Goal: Check status: Check status

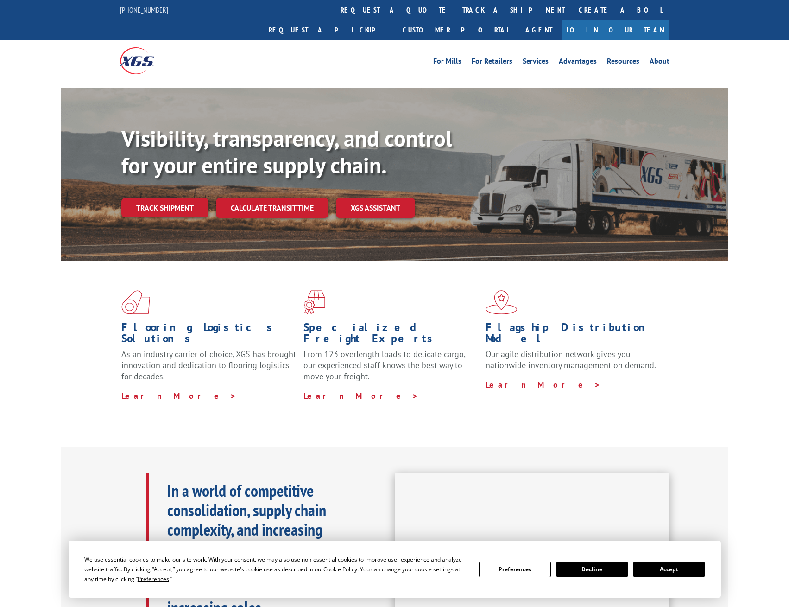
drag, startPoint x: 354, startPoint y: 312, endPoint x: 351, endPoint y: 346, distance: 34.4
click at [351, 346] on div "Specialized Freight Experts From 123 overlength loads to delicate cargo, our ex…" at bounding box center [395, 345] width 182 height 111
drag, startPoint x: 351, startPoint y: 346, endPoint x: 372, endPoint y: 392, distance: 50.8
click at [372, 392] on div "Flooring Logistics Solutions As an industry carrier of choice, XGS has brought …" at bounding box center [394, 345] width 667 height 170
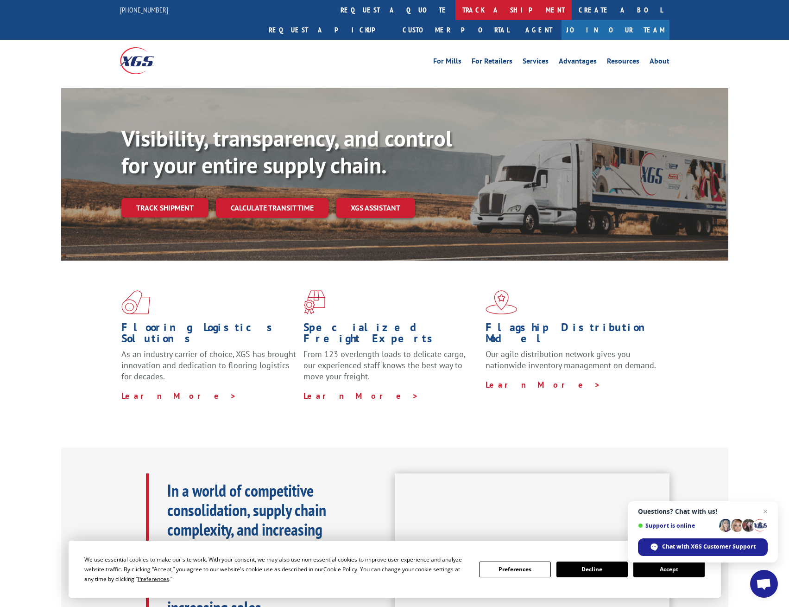
click at [456, 14] on link "track a shipment" at bounding box center [514, 10] width 116 height 20
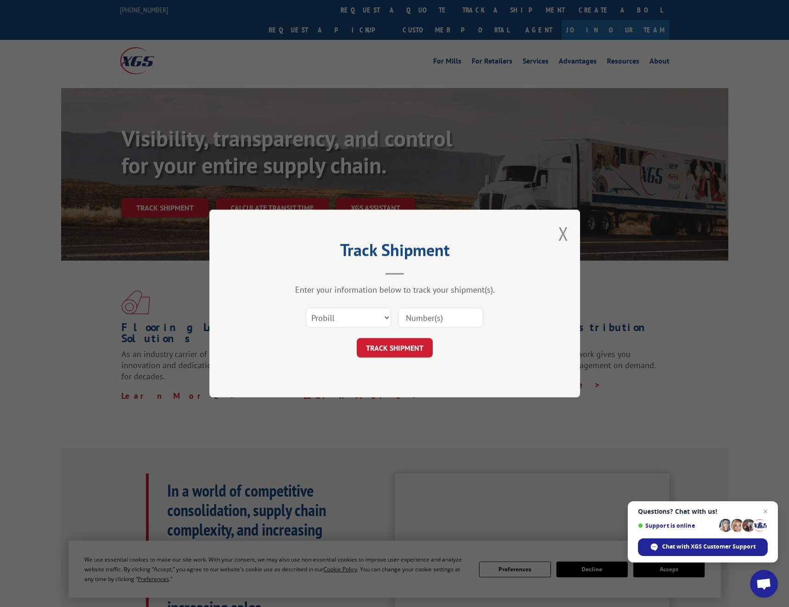
click at [431, 313] on input at bounding box center [440, 317] width 85 height 19
paste input "2847966"
type input "2847966"
click at [367, 339] on button "TRACK SHIPMENT" at bounding box center [395, 347] width 76 height 19
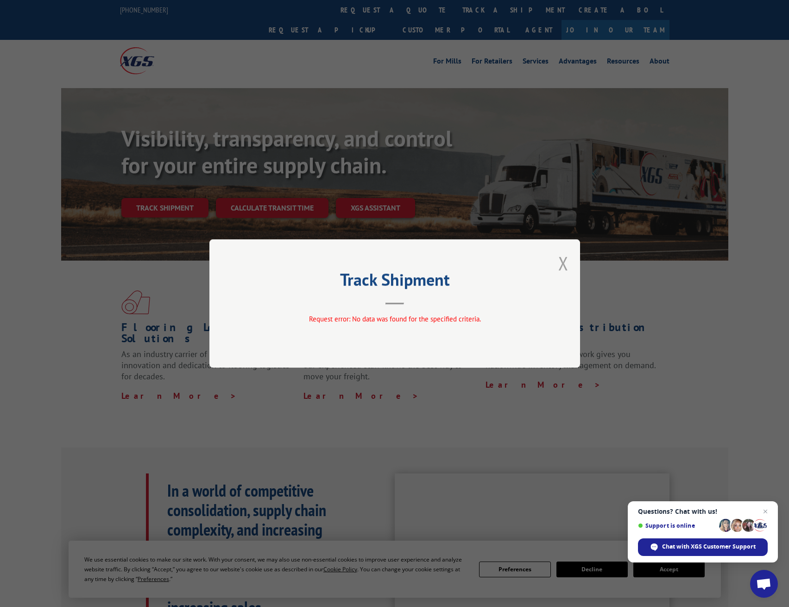
click at [563, 270] on button "Close modal" at bounding box center [563, 263] width 10 height 25
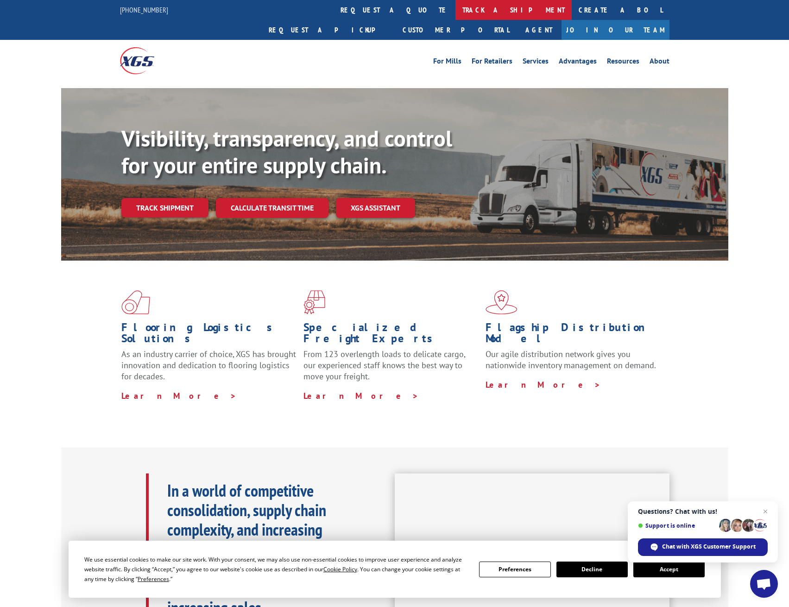
click at [456, 13] on link "track a shipment" at bounding box center [514, 10] width 116 height 20
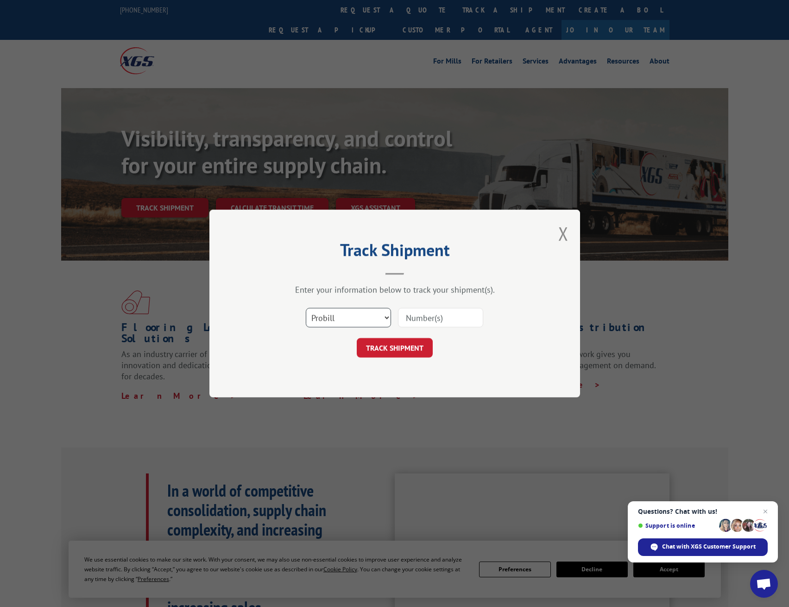
click at [386, 323] on select "Select category... Probill BOL PO" at bounding box center [348, 317] width 85 height 19
select select "bol"
click at [306, 308] on select "Select category... Probill BOL PO" at bounding box center [348, 317] width 85 height 19
drag, startPoint x: 450, startPoint y: 307, endPoint x: 440, endPoint y: 323, distance: 18.8
click at [446, 313] on div at bounding box center [440, 317] width 85 height 21
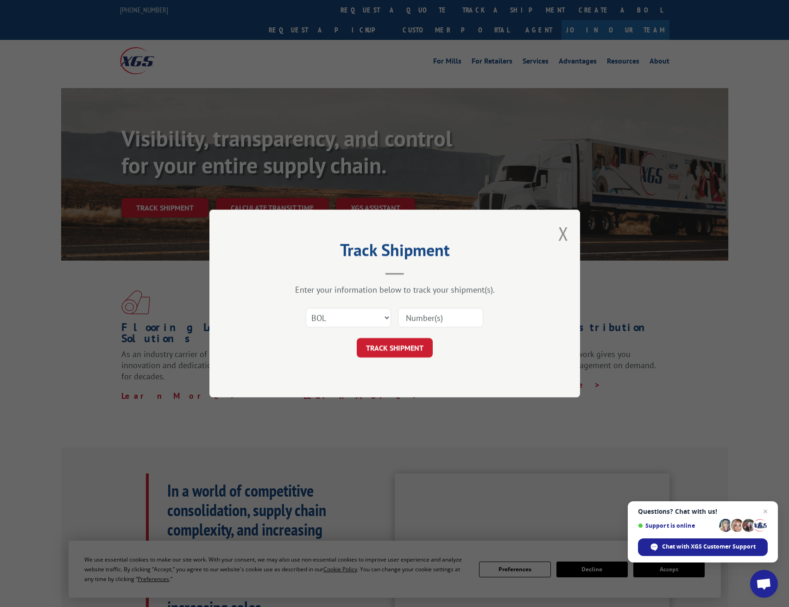
click at [434, 320] on input at bounding box center [440, 317] width 85 height 19
click at [424, 323] on input at bounding box center [440, 317] width 85 height 19
click at [425, 310] on input at bounding box center [440, 317] width 85 height 19
click at [421, 313] on input at bounding box center [440, 317] width 85 height 19
paste input "2847966"
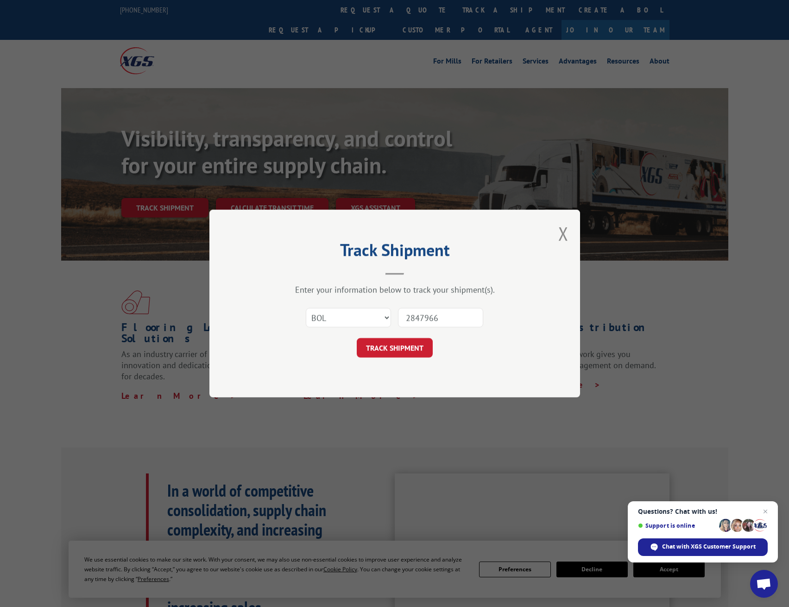
type input "2847966"
click at [381, 336] on form "Select category... Probill BOL PO 2847966 TRACK SHIPMENT" at bounding box center [395, 329] width 278 height 55
click at [380, 349] on button "TRACK SHIPMENT" at bounding box center [395, 347] width 76 height 19
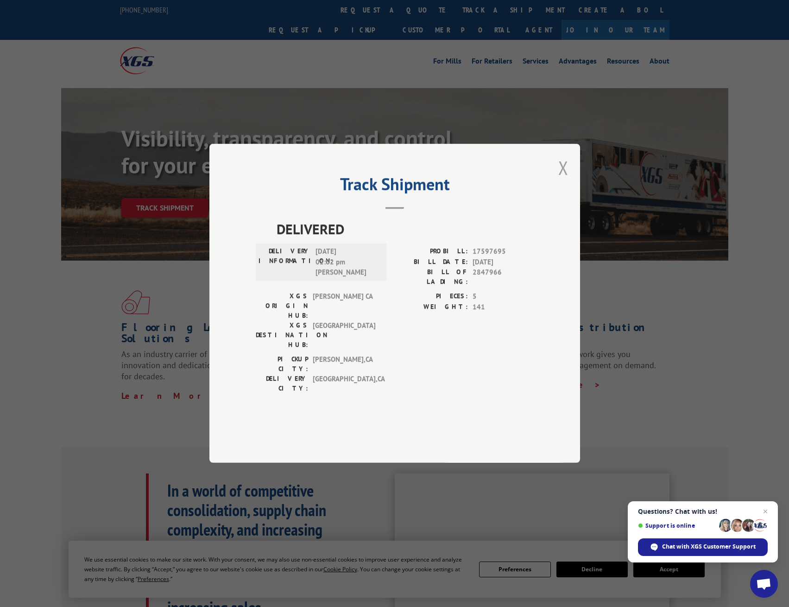
click at [559, 180] on button "Close modal" at bounding box center [563, 167] width 10 height 25
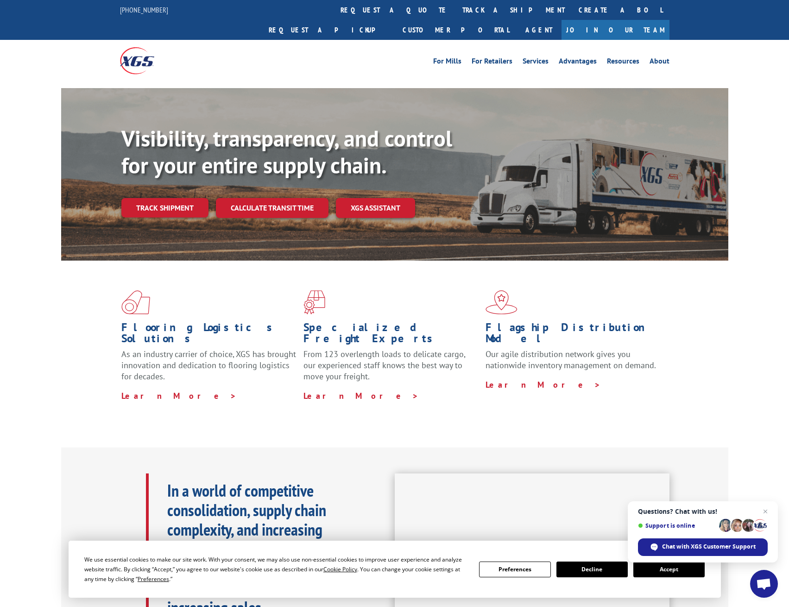
click at [726, 295] on div "Flooring Logistics Solutions As an industry carrier of choice, XGS has brought …" at bounding box center [394, 345] width 667 height 170
click at [12, 88] on div "Visibility, transparency, and control for your entire supply chain. Track shipm…" at bounding box center [394, 183] width 789 height 190
